Goal: Task Accomplishment & Management: Complete application form

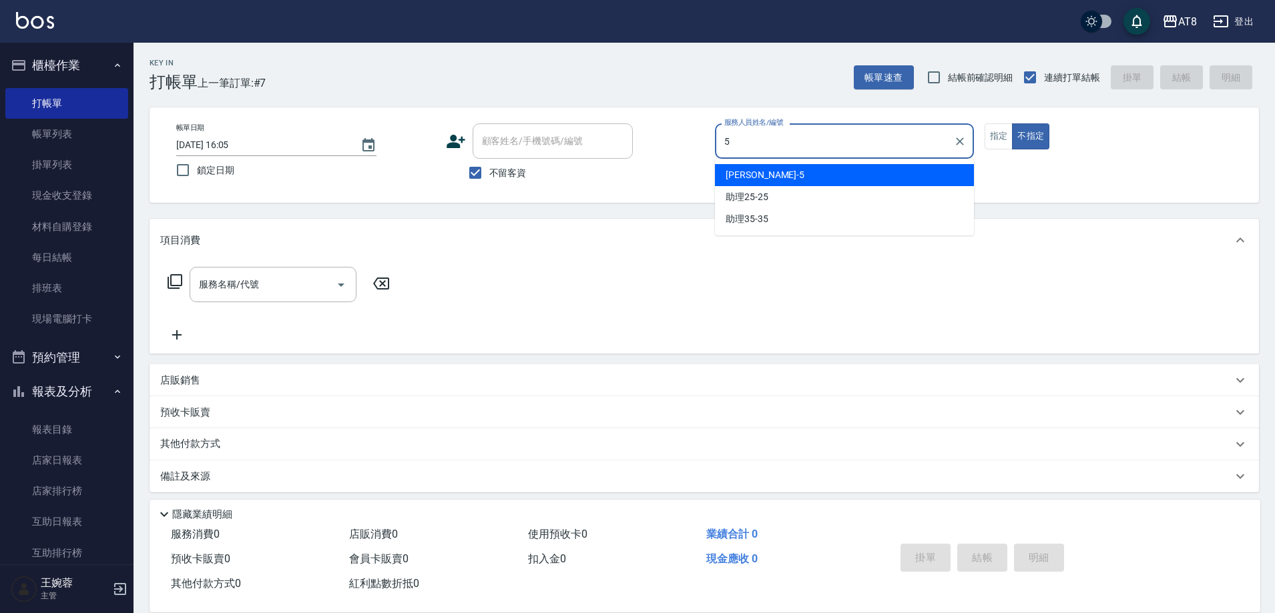
type input "HANK-5"
type button "false"
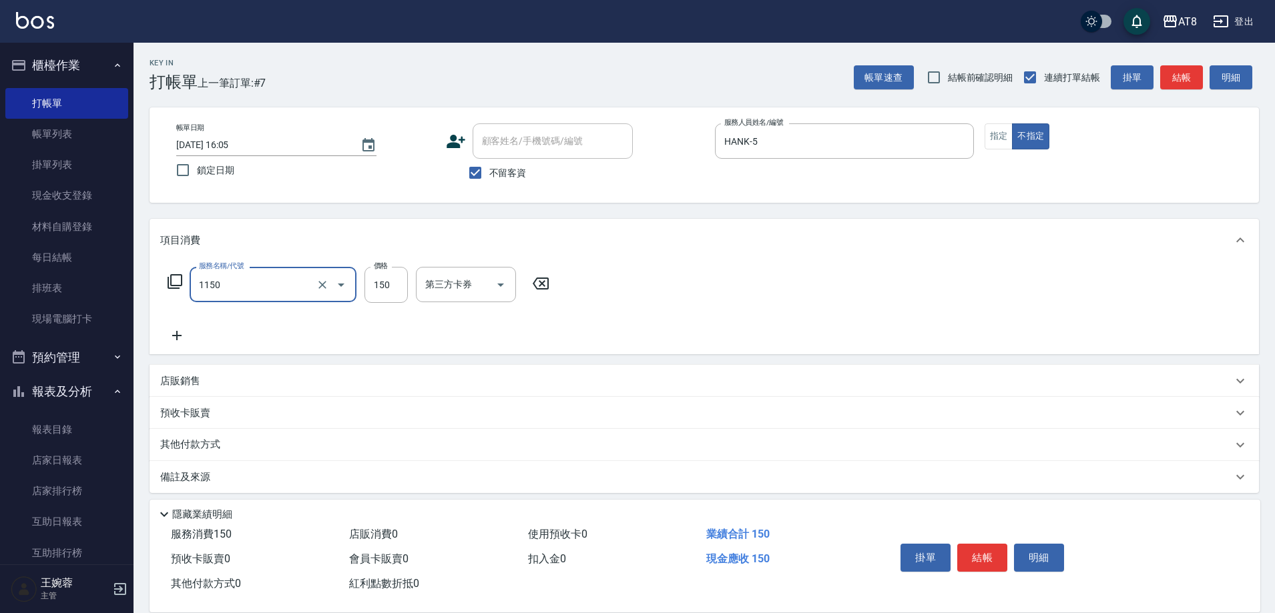
type input "洗髮(1150)"
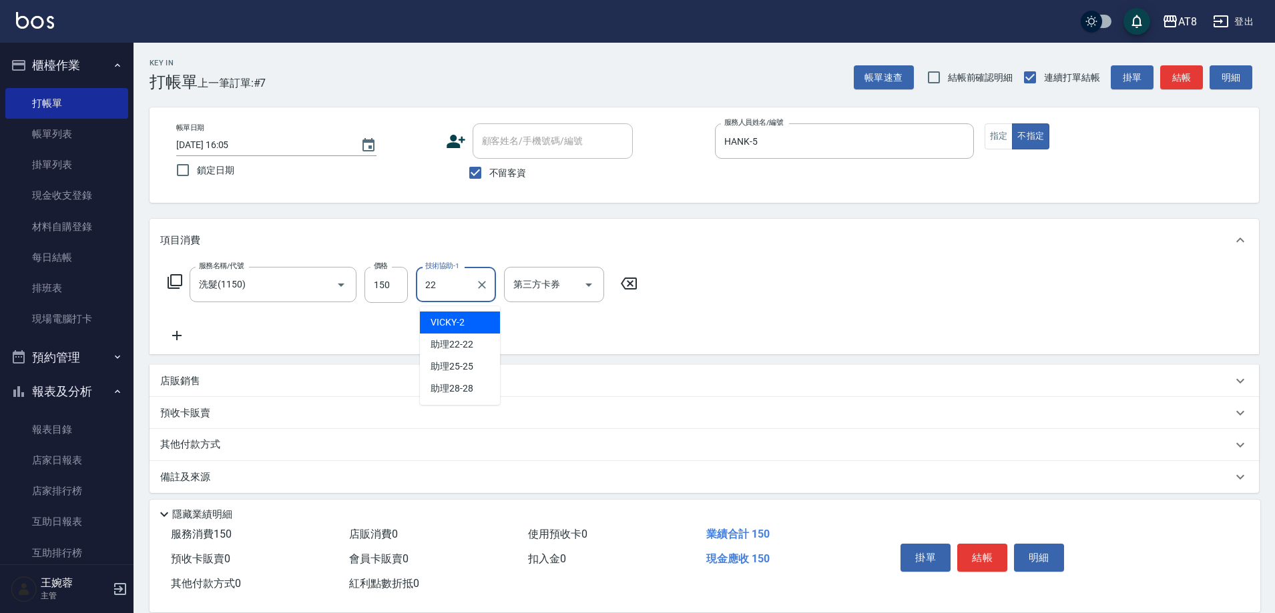
type input "助理22-22"
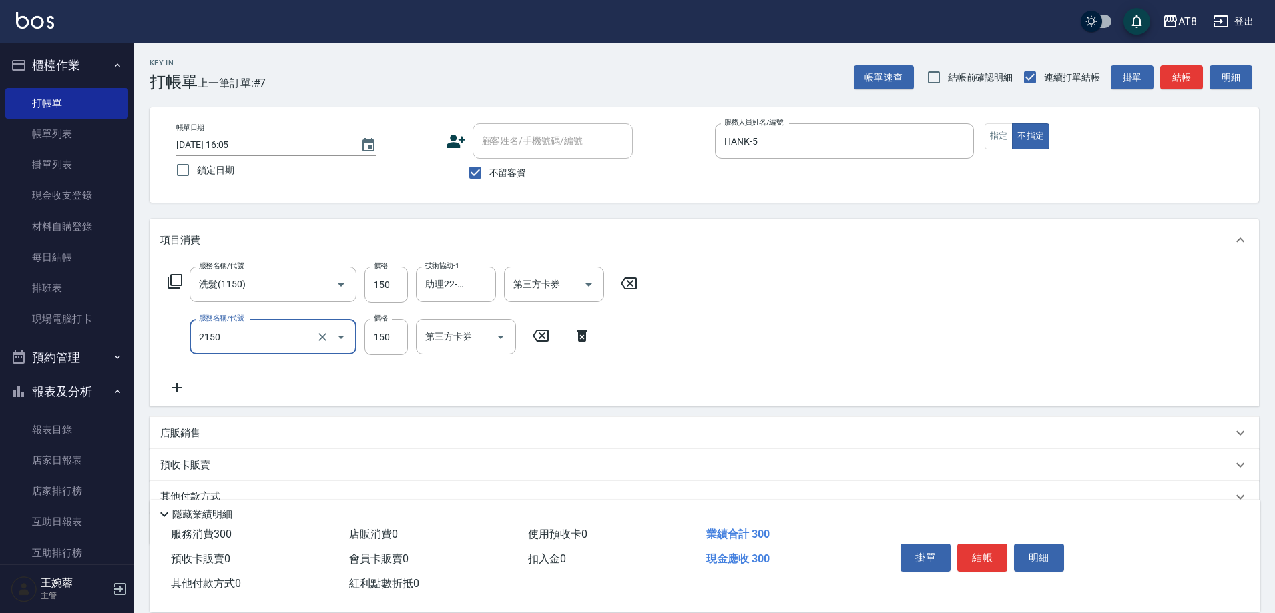
type input "剪髮(2150)"
click at [999, 549] on button "結帳" at bounding box center [982, 558] width 50 height 28
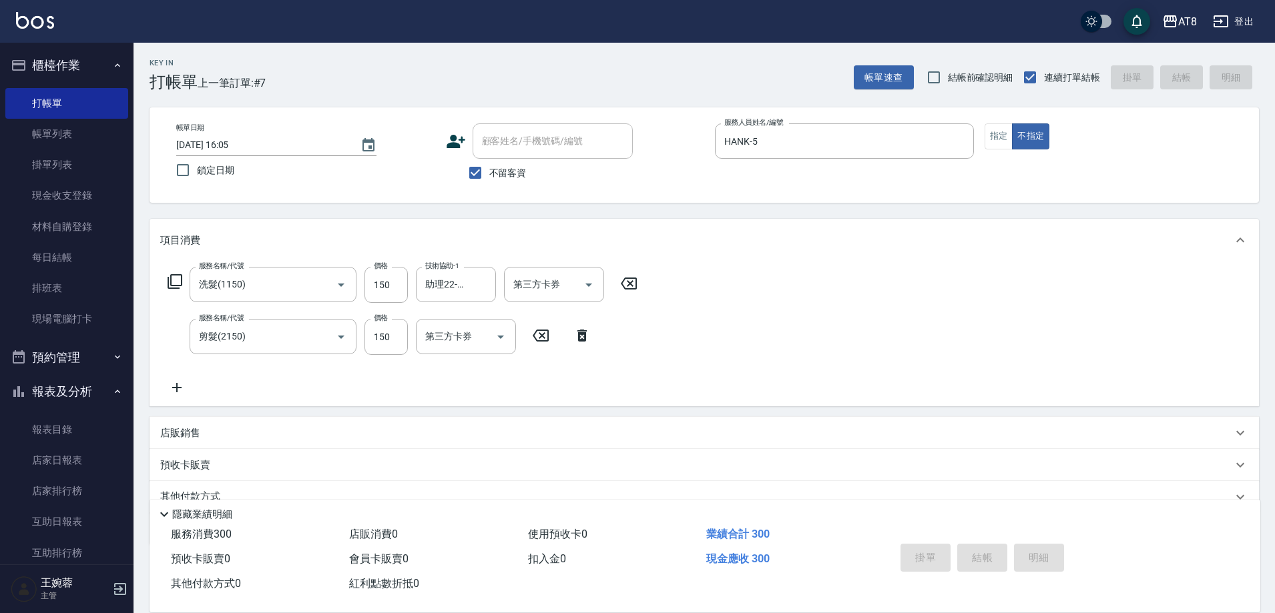
type input "[DATE] 17:25"
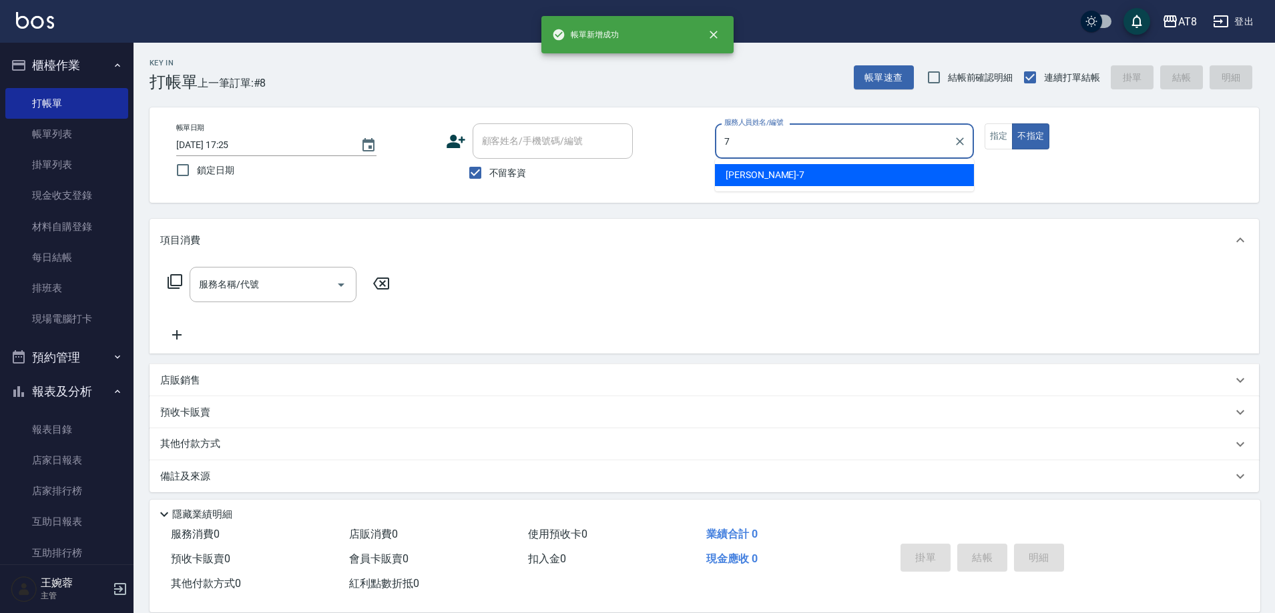
type input "[PERSON_NAME]-7"
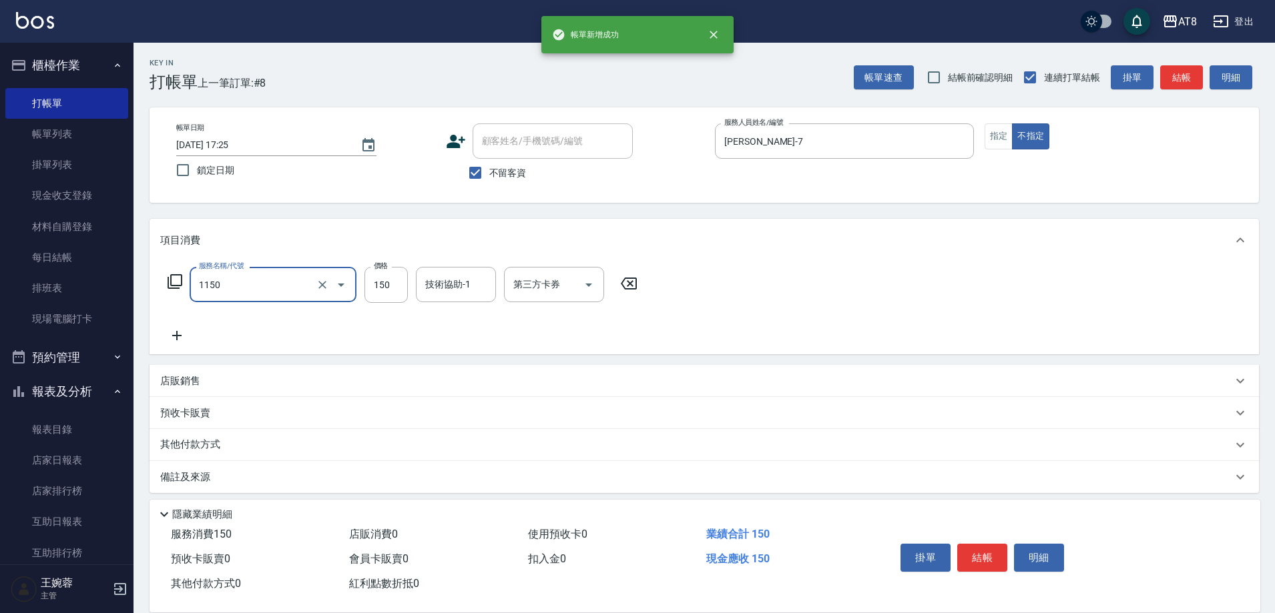
type input "洗髮(1150)"
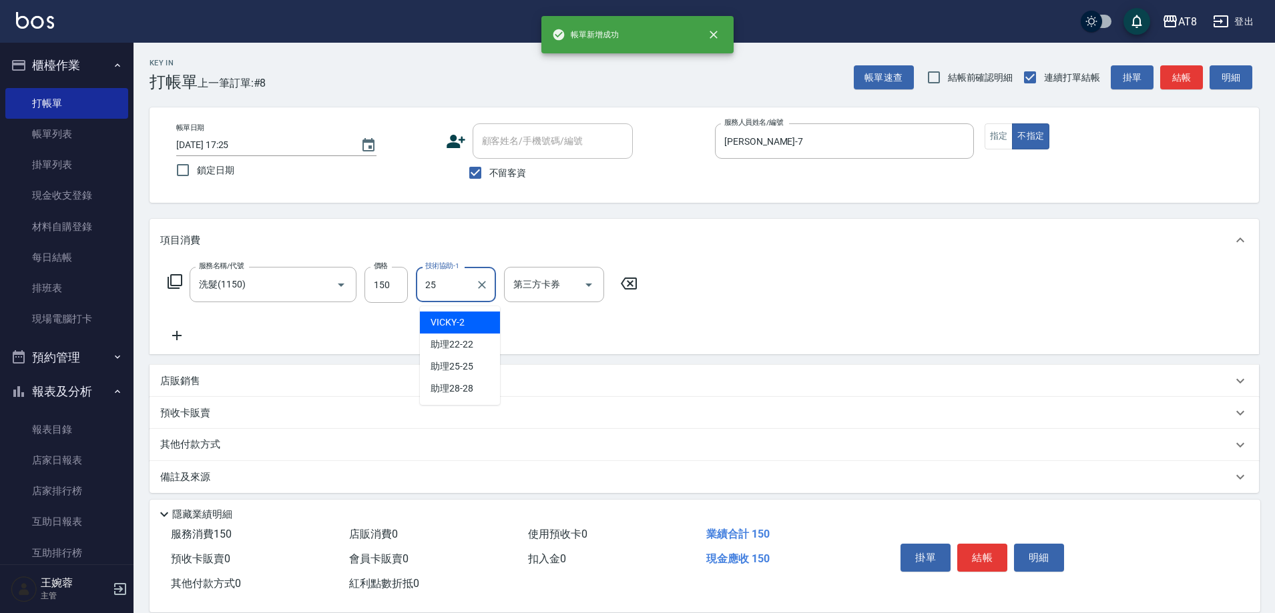
type input "助理25-25"
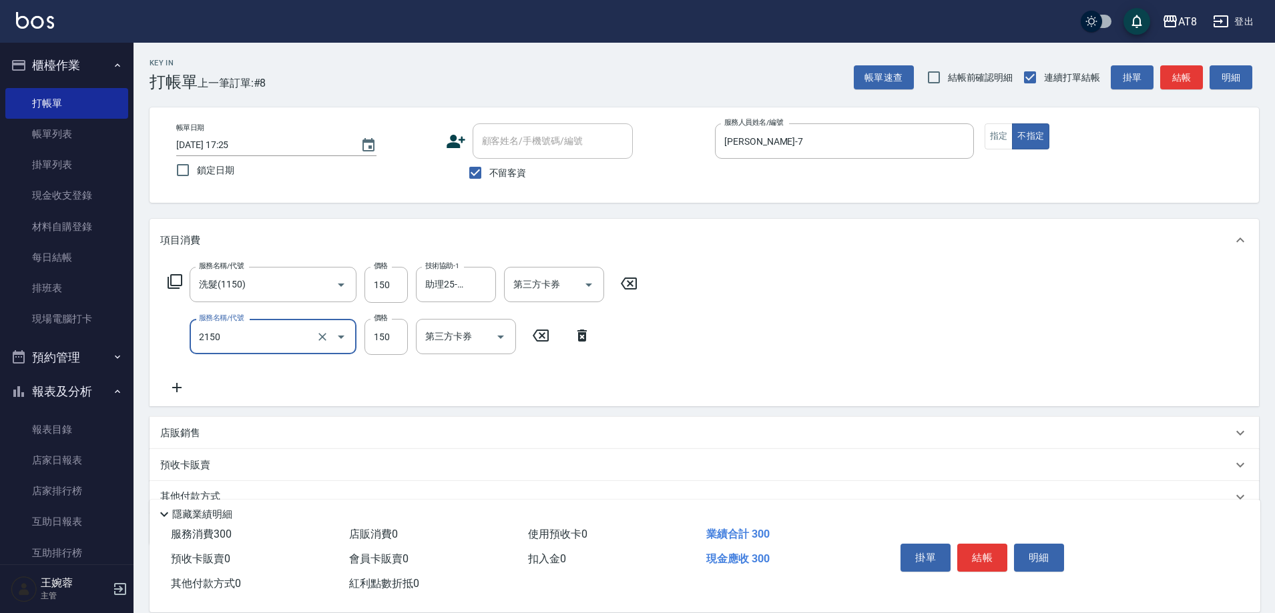
type input "剪髮(2150)"
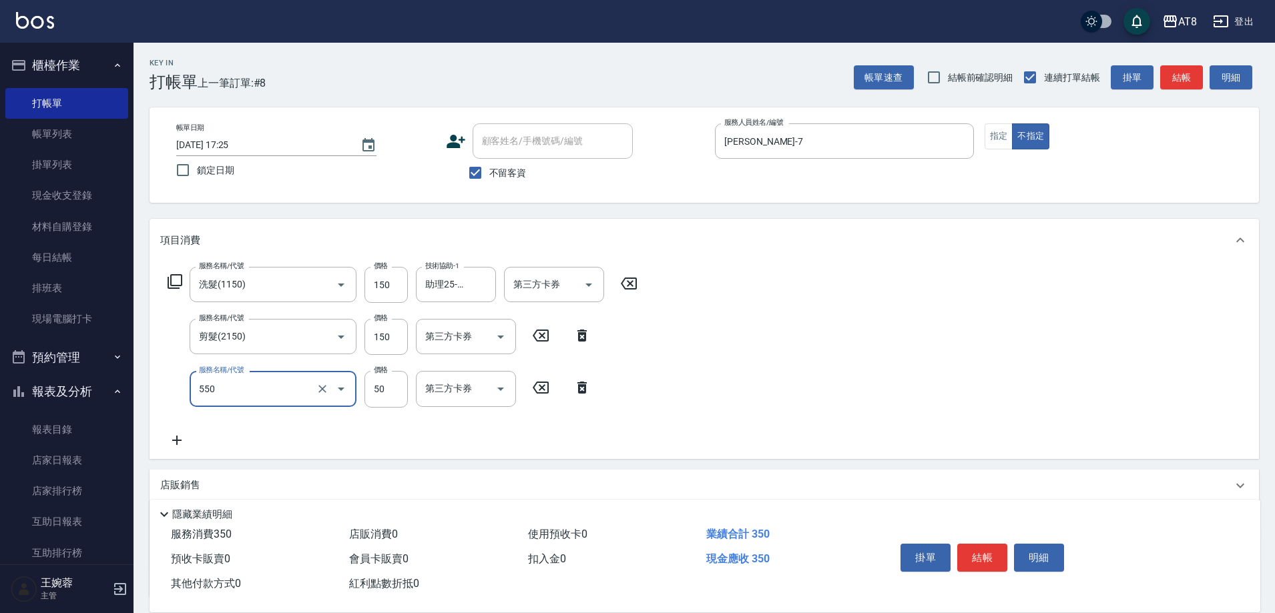
type input "精油或深層(550)"
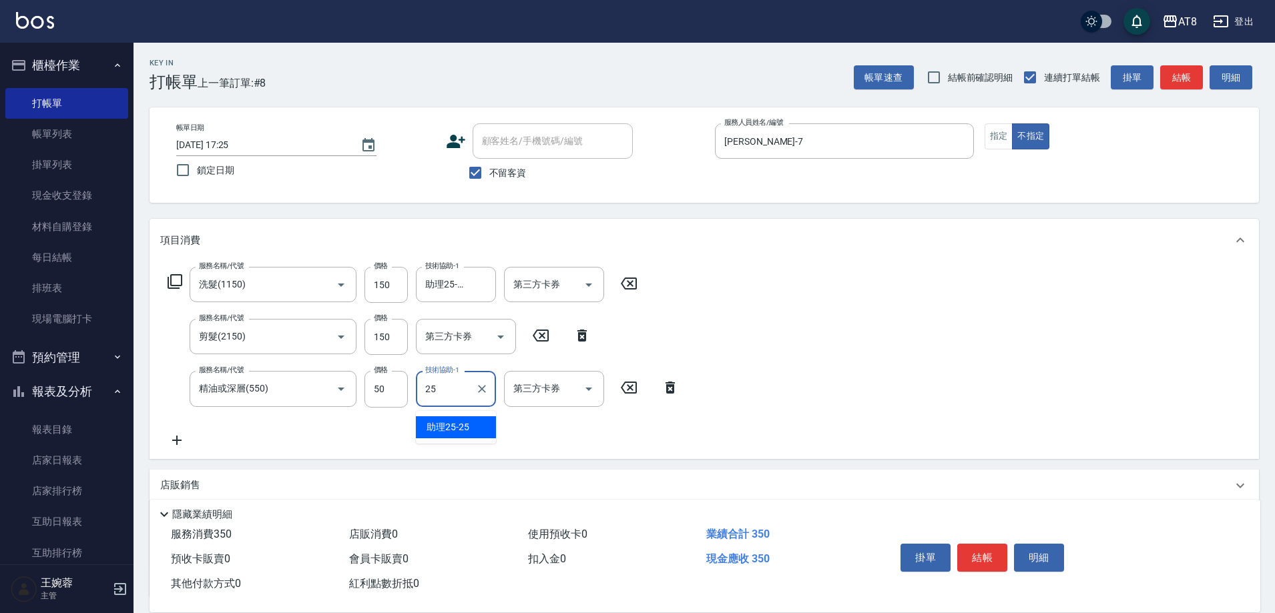
type input "助理25-25"
click at [999, 549] on button "結帳" at bounding box center [982, 558] width 50 height 28
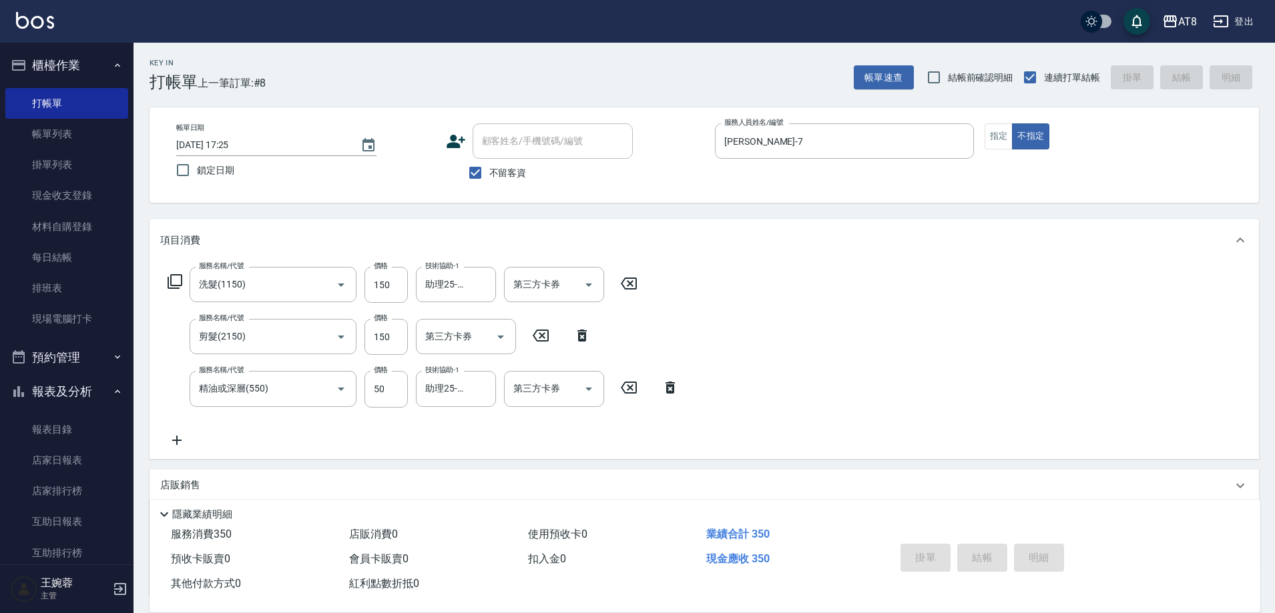
type input "[DATE] 17:26"
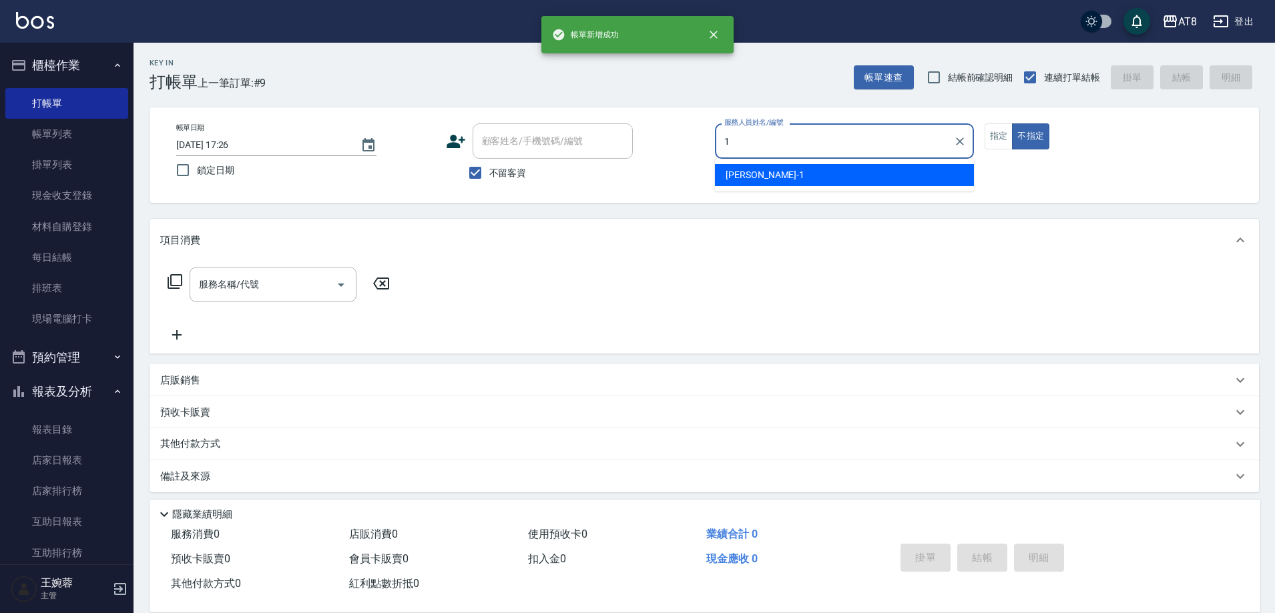
type input "YUKI-1"
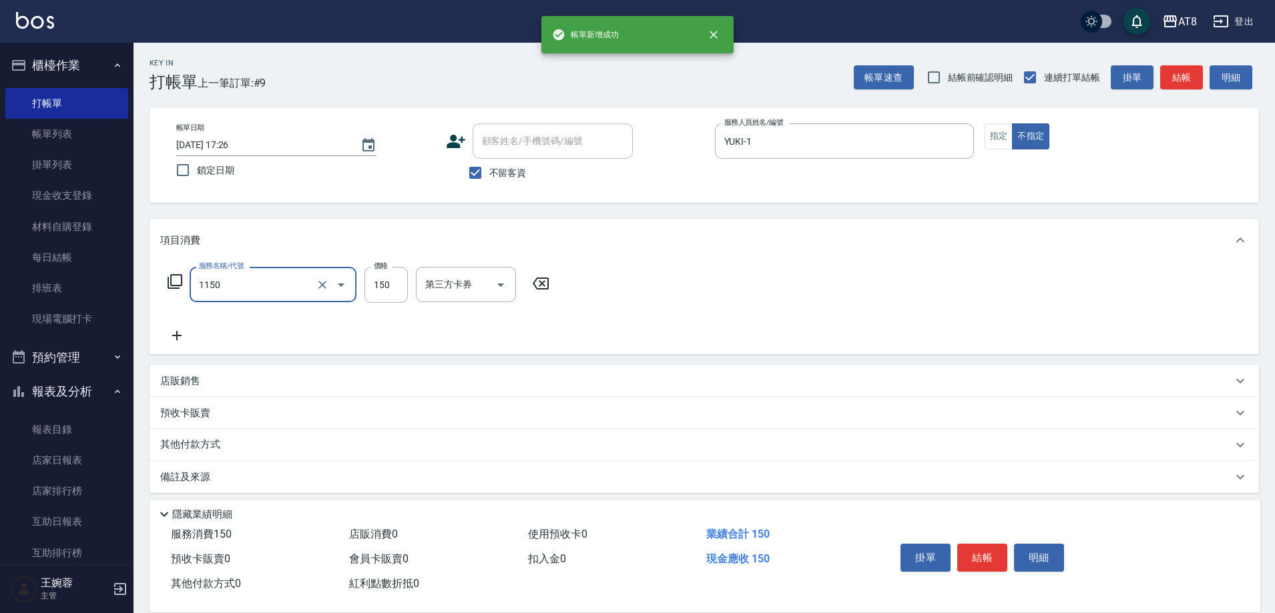
type input "洗髮(1150)"
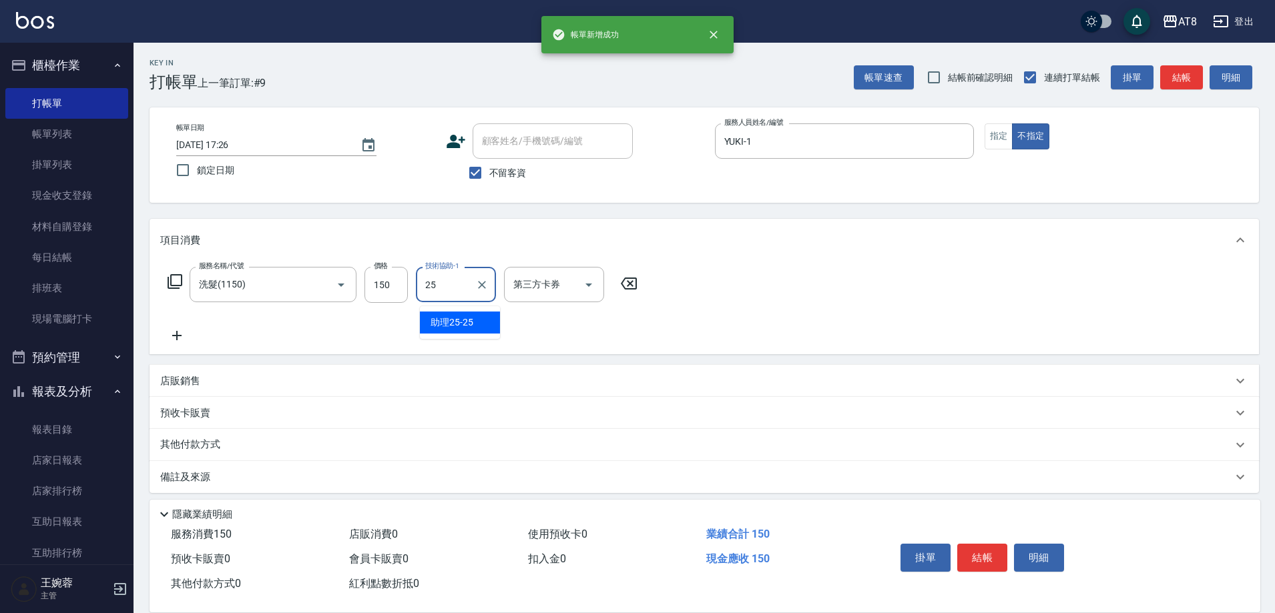
type input "助理25-25"
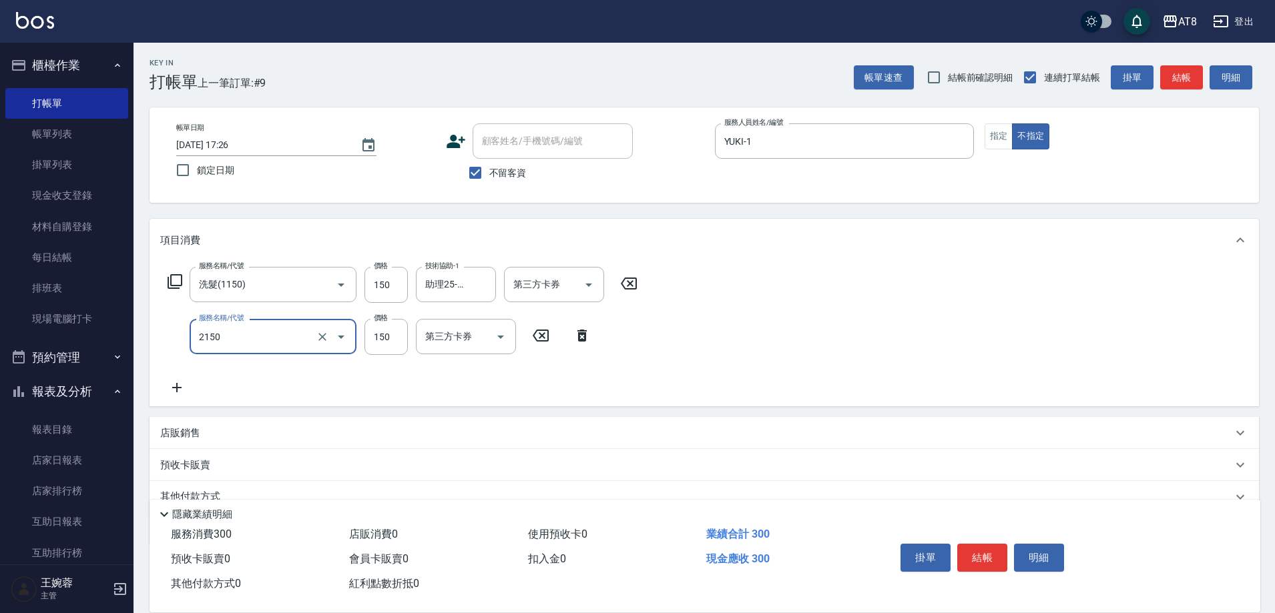
type input "剪髮(2150)"
click at [999, 549] on button "結帳" at bounding box center [982, 558] width 50 height 28
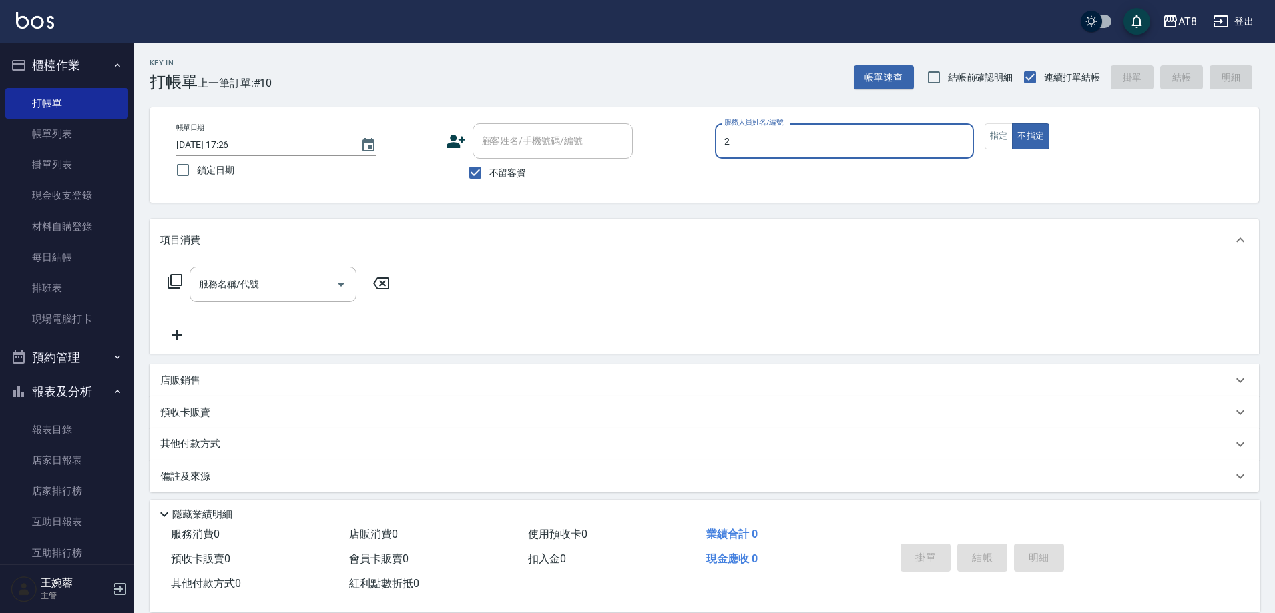
type input "VICKY-2"
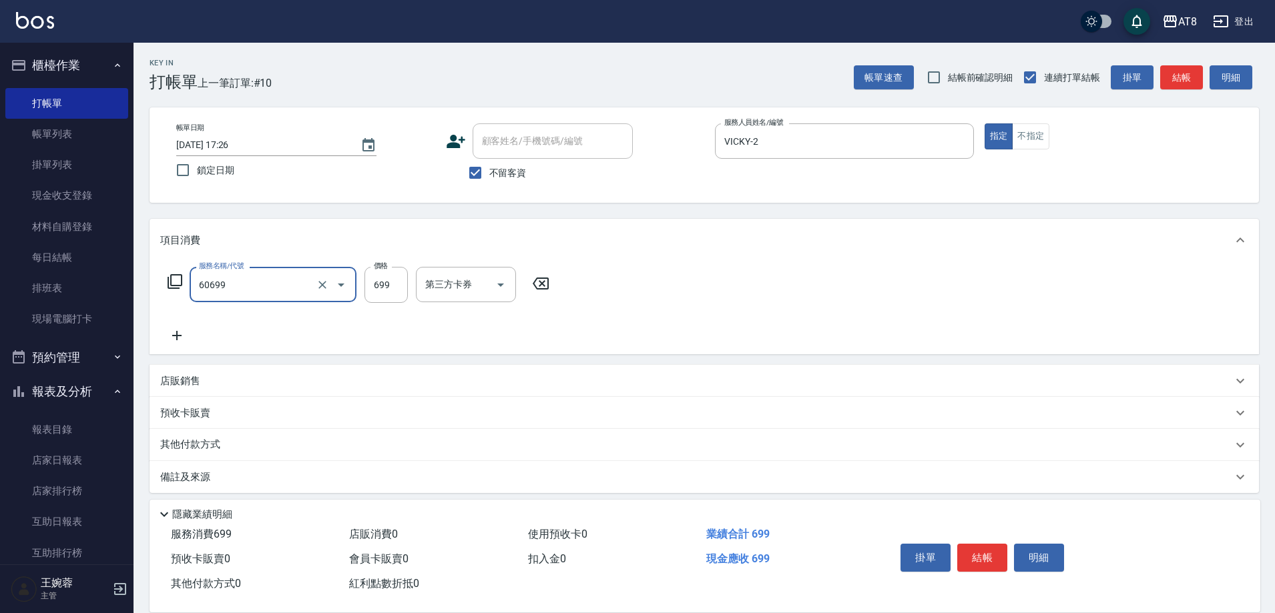
type input "入金SPA699(60699)"
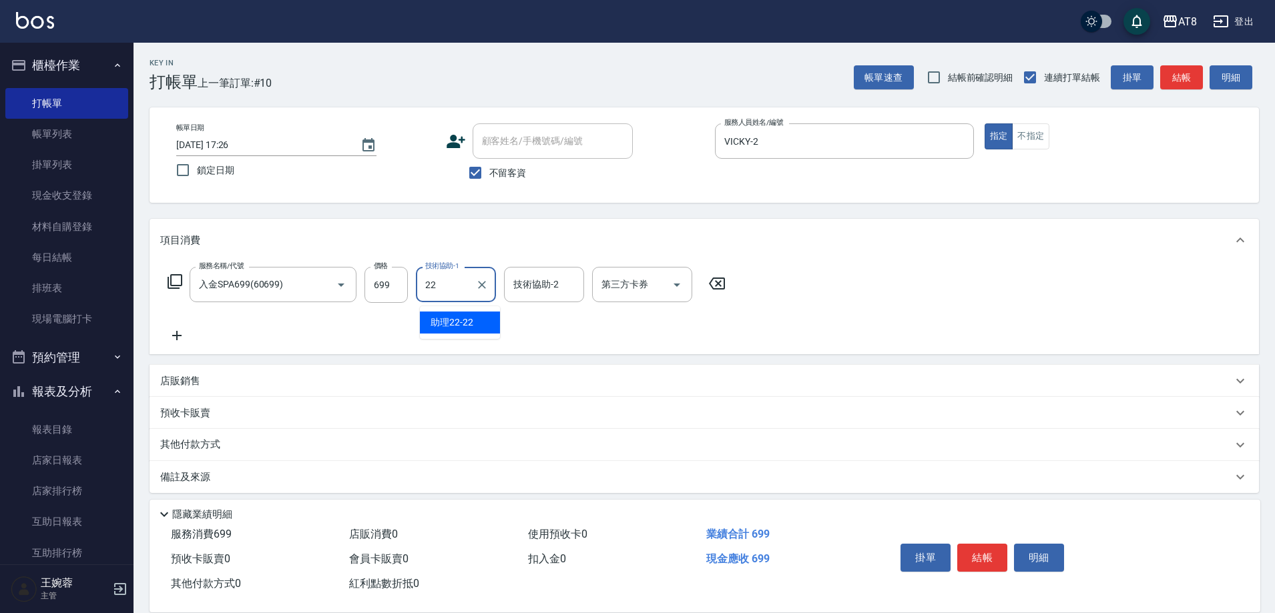
type input "助理22-22"
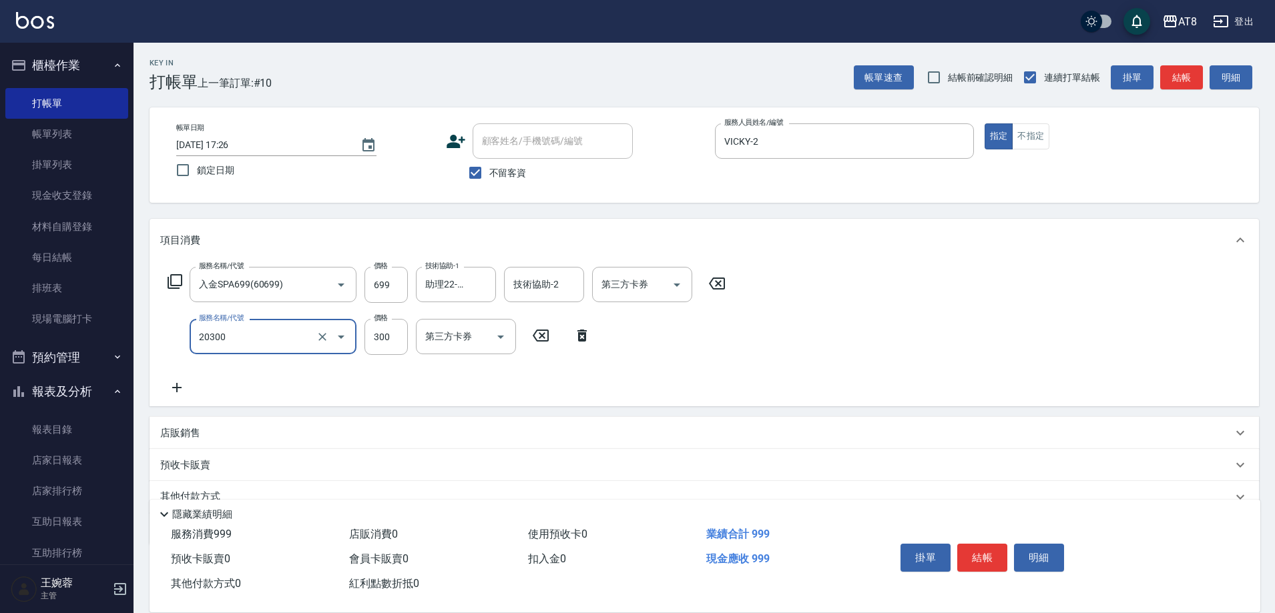
type input "入金剪髮300(20300)"
click at [999, 557] on button "結帳" at bounding box center [982, 558] width 50 height 28
